Goal: Task Accomplishment & Management: Manage account settings

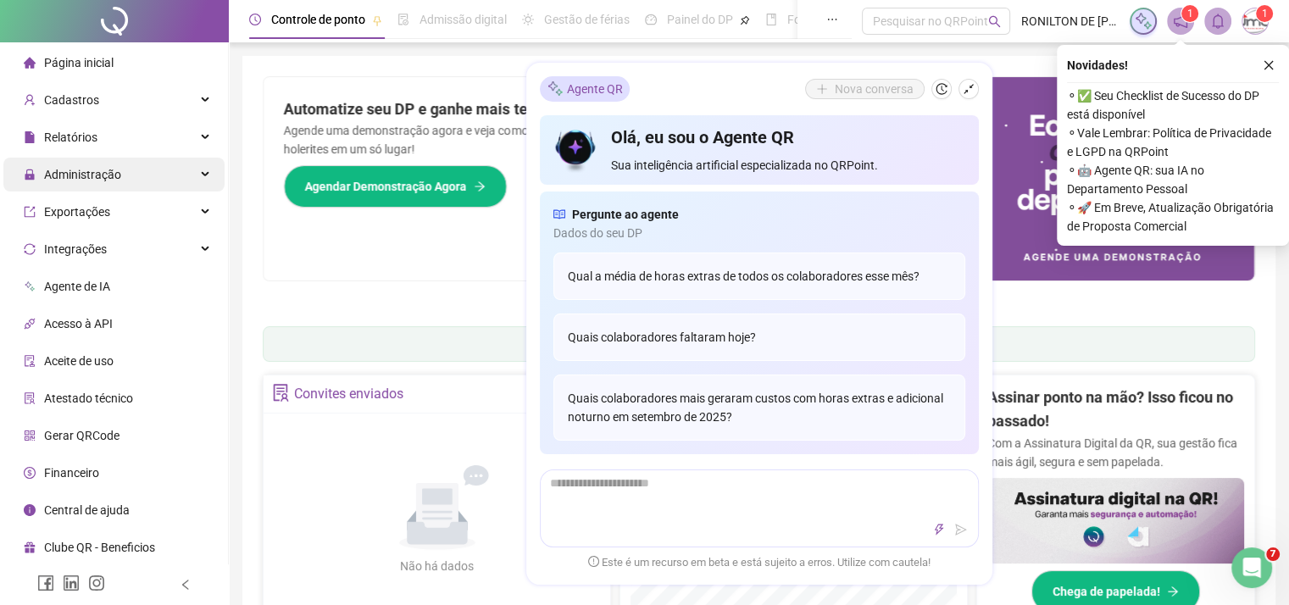
click at [68, 175] on span "Administração" at bounding box center [82, 175] width 77 height 14
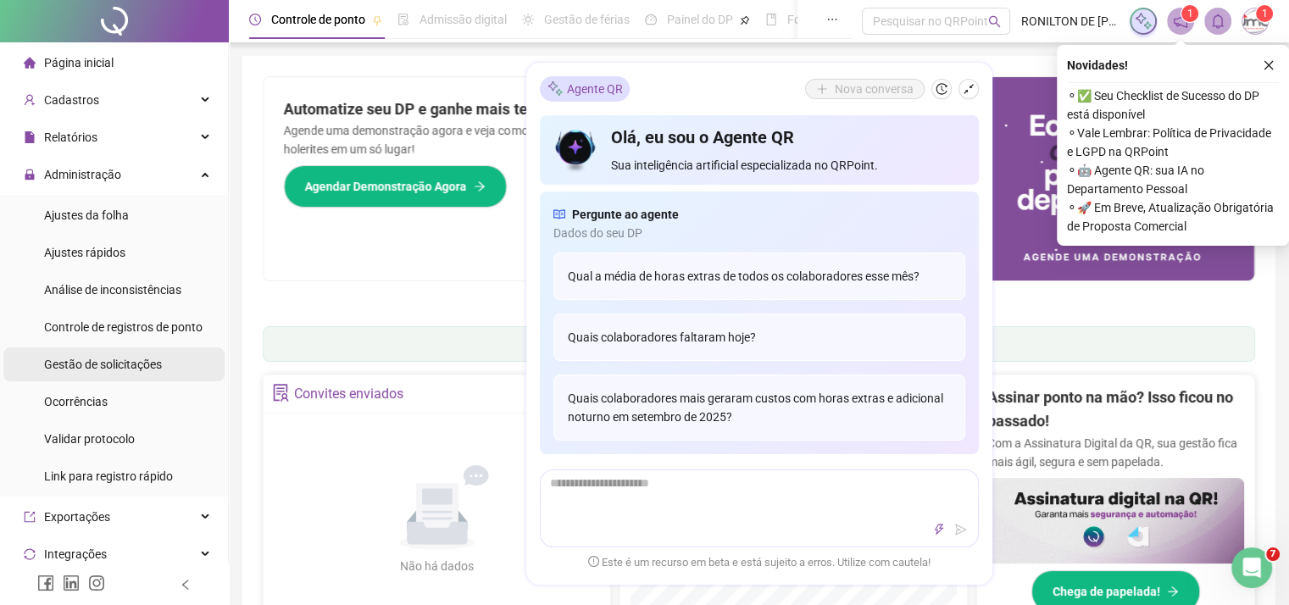
click at [97, 369] on span "Gestão de solicitações" at bounding box center [103, 365] width 118 height 14
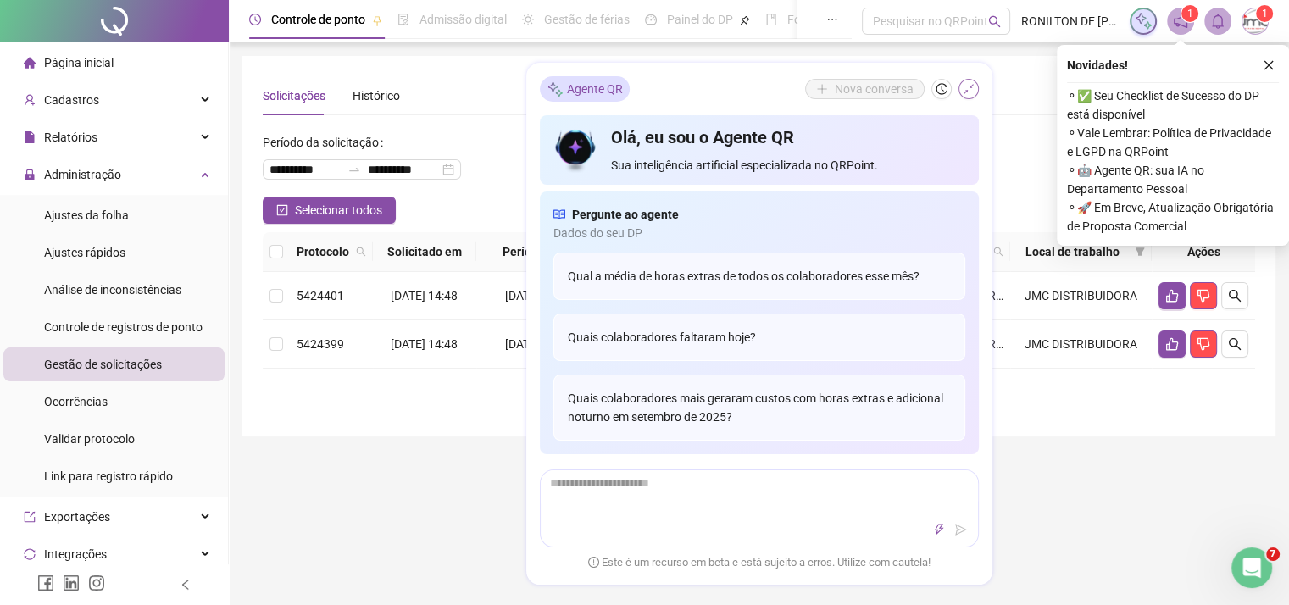
click at [964, 91] on icon "shrink" at bounding box center [969, 89] width 12 height 12
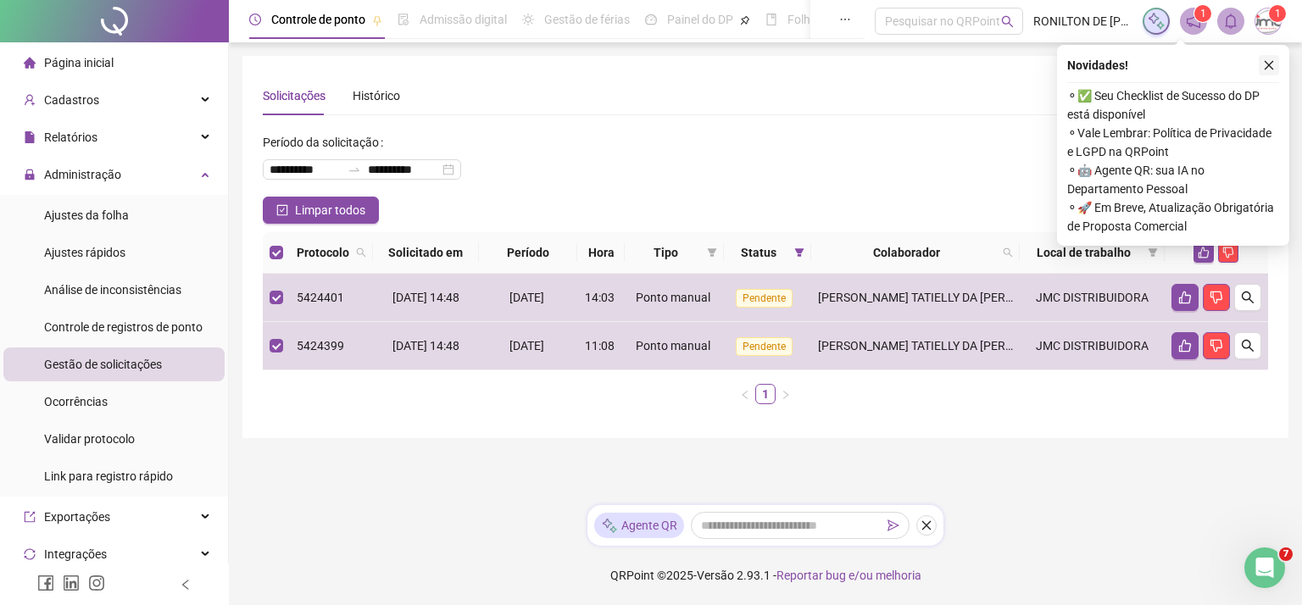
click at [1271, 64] on icon "close" at bounding box center [1269, 65] width 12 height 12
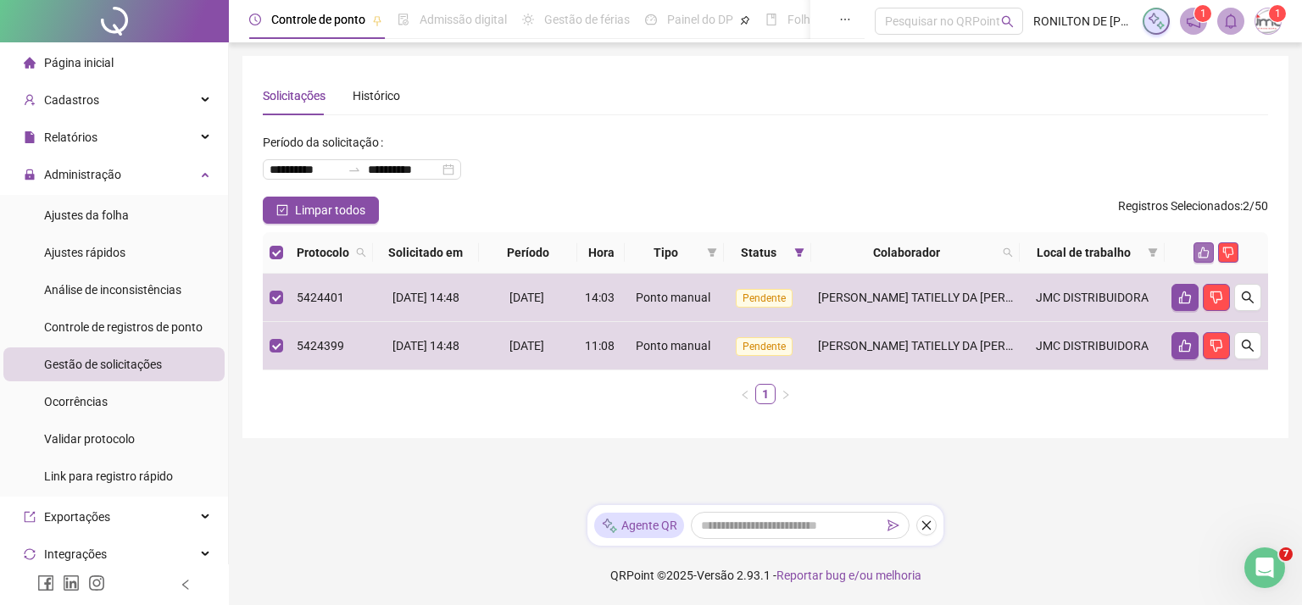
click at [1197, 250] on icon "like" at bounding box center [1203, 253] width 12 height 12
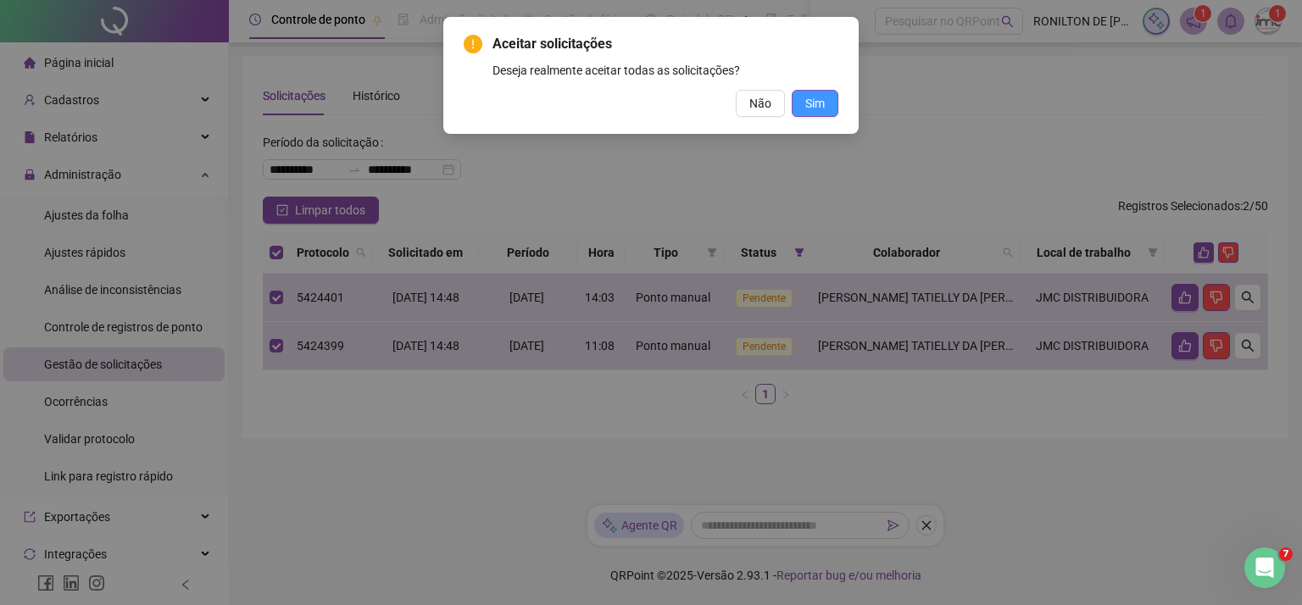
click at [803, 110] on button "Sim" at bounding box center [814, 103] width 47 height 27
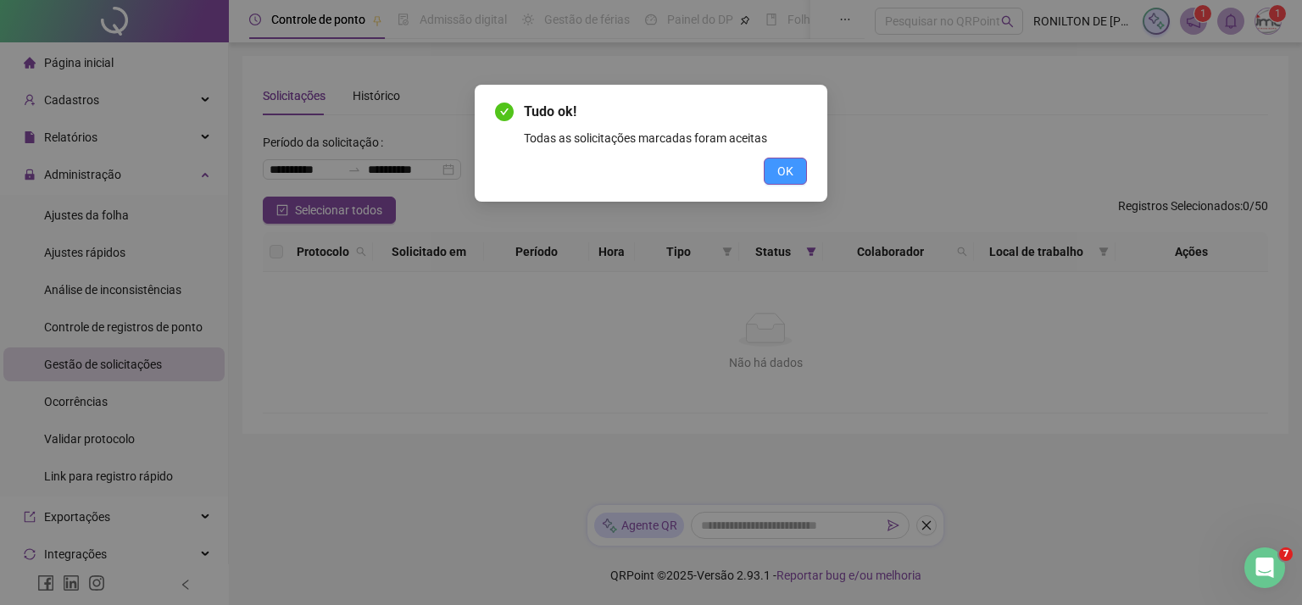
click at [776, 176] on button "OK" at bounding box center [785, 171] width 43 height 27
